Goal: Task Accomplishment & Management: Manage account settings

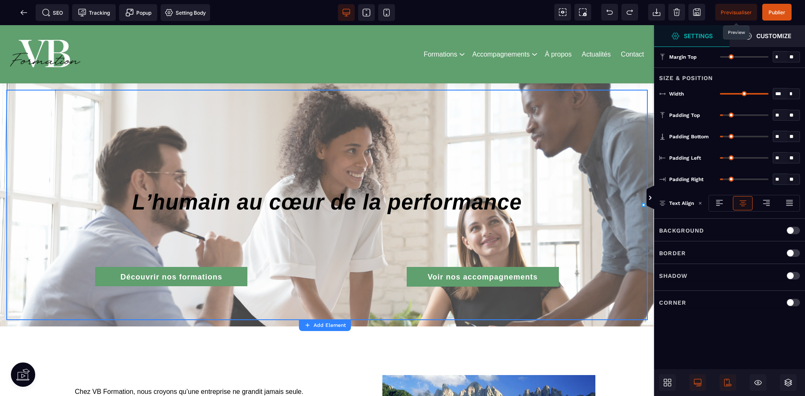
click at [721, 17] on span "Previsualiser" at bounding box center [736, 12] width 42 height 17
click at [728, 6] on span "Previsualiser" at bounding box center [736, 12] width 42 height 17
click at [25, 12] on icon at bounding box center [24, 12] width 8 height 8
click at [23, 12] on icon at bounding box center [24, 12] width 8 height 8
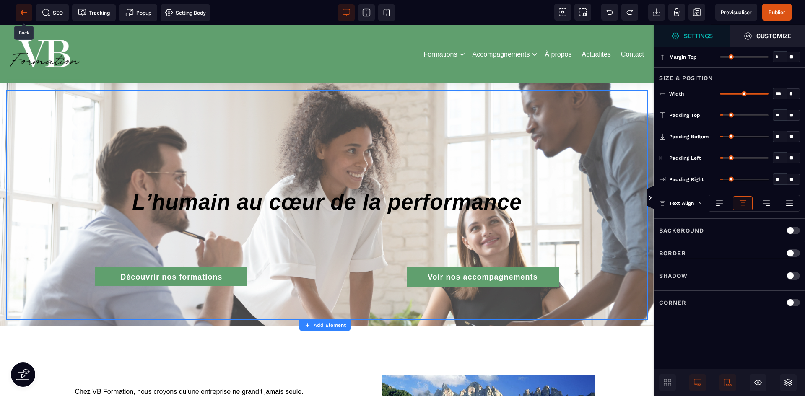
click at [23, 12] on icon at bounding box center [24, 12] width 8 height 8
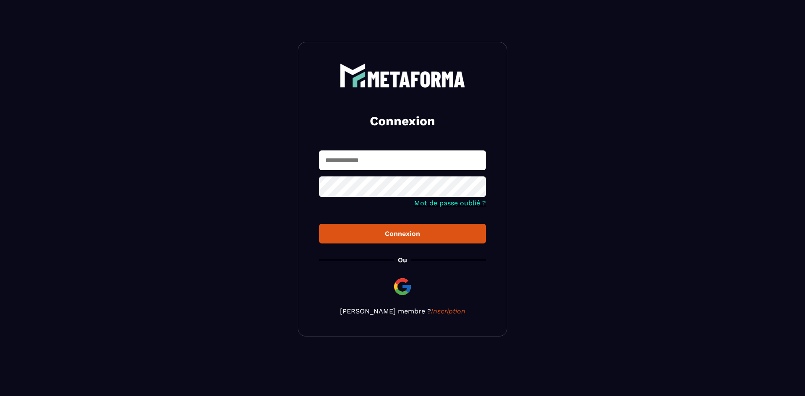
click at [378, 158] on input "text" at bounding box center [402, 161] width 167 height 20
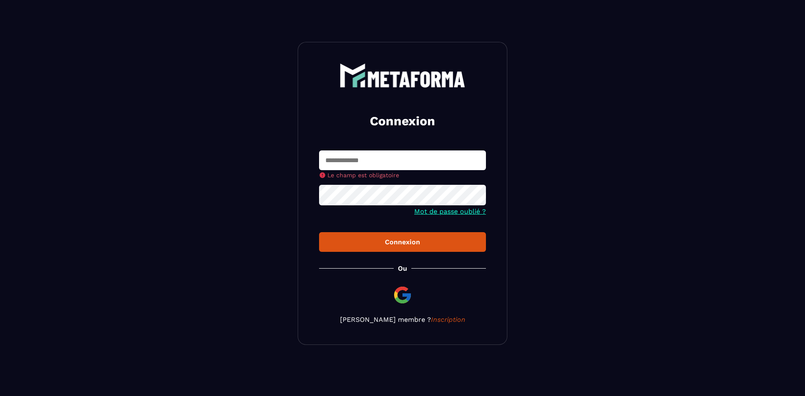
click at [770, 189] on section "Connexion Le champ est obligatoire Mot de passe oublié ? Connexion Ou Devenir m…" at bounding box center [402, 193] width 805 height 387
drag, startPoint x: 418, startPoint y: 172, endPoint x: 424, endPoint y: 172, distance: 6.3
click at [418, 172] on div "Le champ est obligatoire" at bounding box center [402, 165] width 167 height 28
click at [442, 151] on input "text" at bounding box center [402, 161] width 167 height 20
type input "**********"
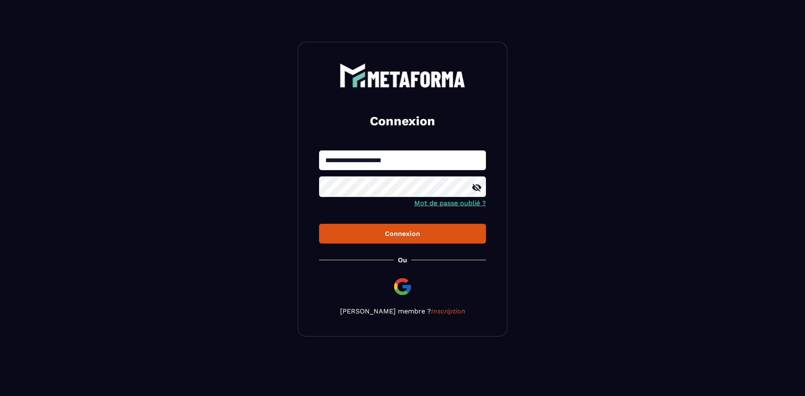
click at [319, 224] on button "Connexion" at bounding box center [402, 234] width 167 height 20
